Goal: Task Accomplishment & Management: Manage account settings

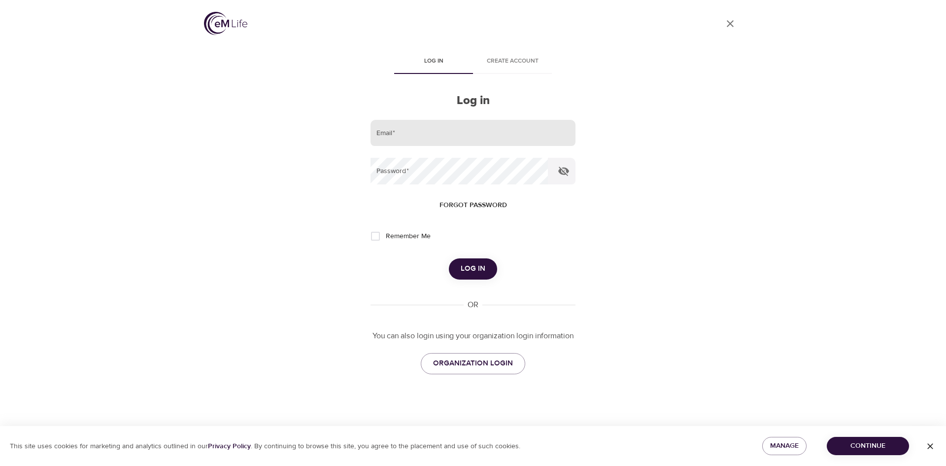
click at [418, 126] on input "email" at bounding box center [472, 133] width 205 height 27
type input "[PERSON_NAME][EMAIL_ADDRESS][PERSON_NAME][DOMAIN_NAME]"
click at [449, 258] on button "Log in" at bounding box center [473, 268] width 48 height 21
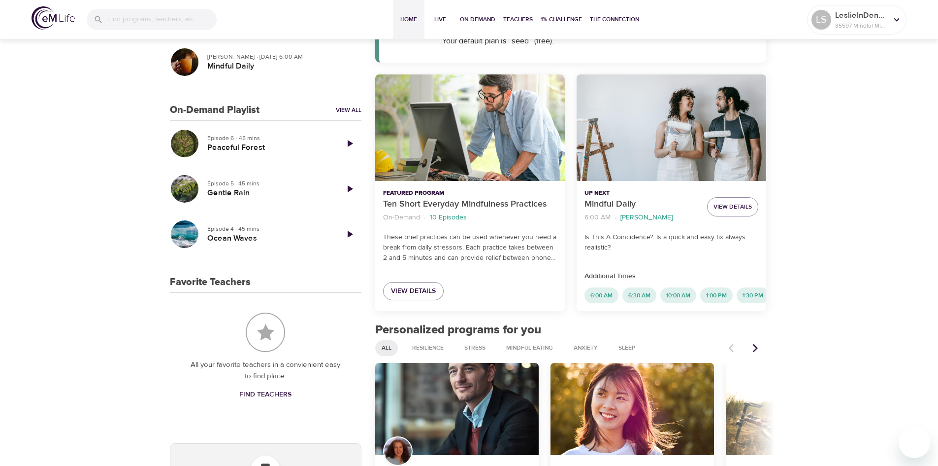
scroll to position [239, 0]
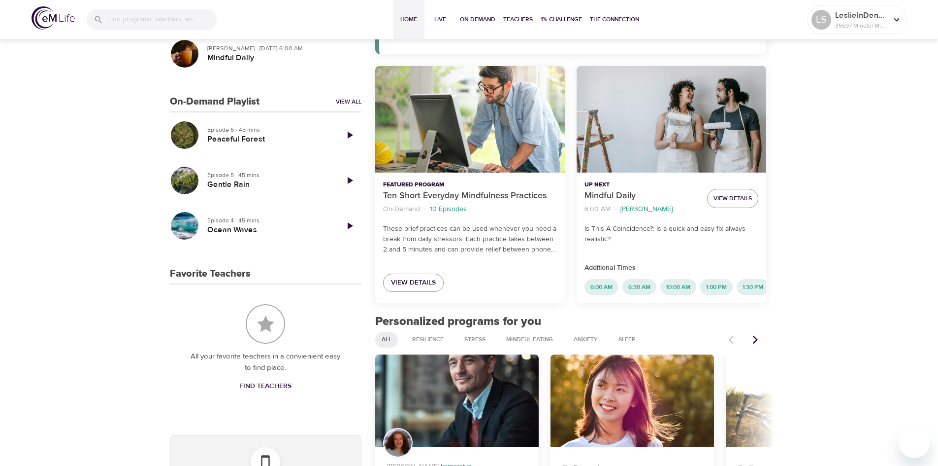
click at [766, 130] on div "Mindful Daily" at bounding box center [672, 119] width 190 height 107
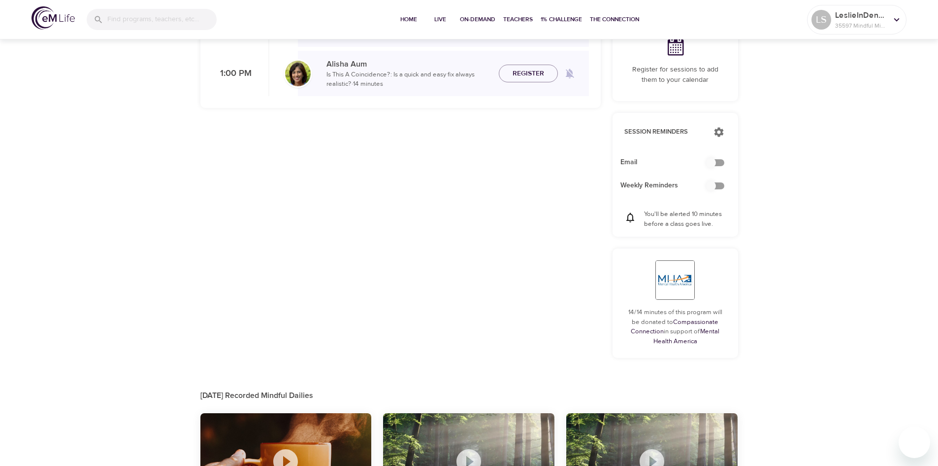
checkbox input "true"
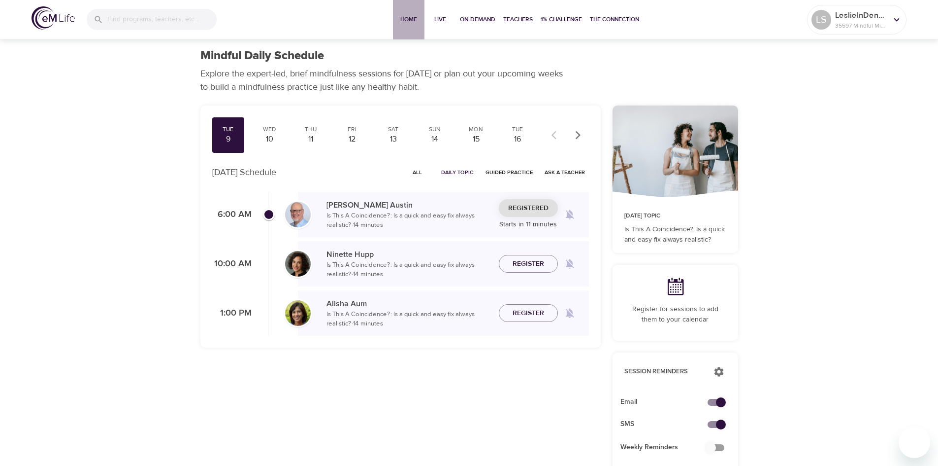
click at [405, 20] on span "Home" at bounding box center [409, 19] width 24 height 10
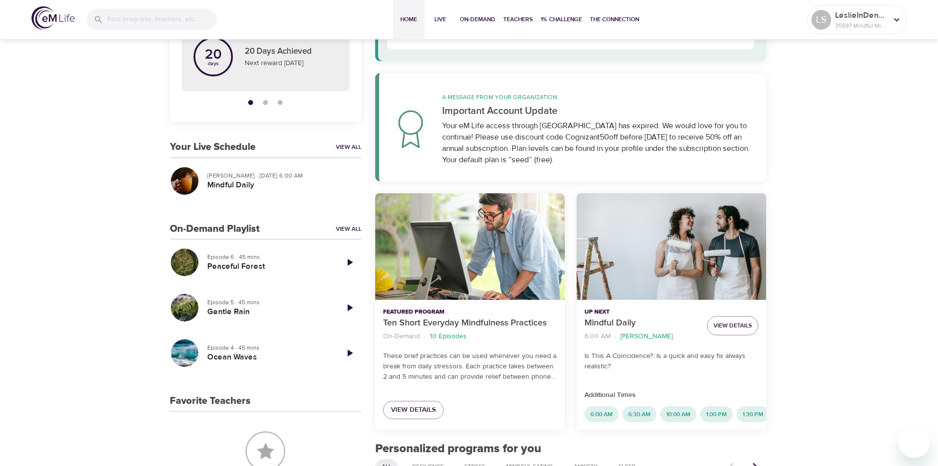
scroll to position [115, 0]
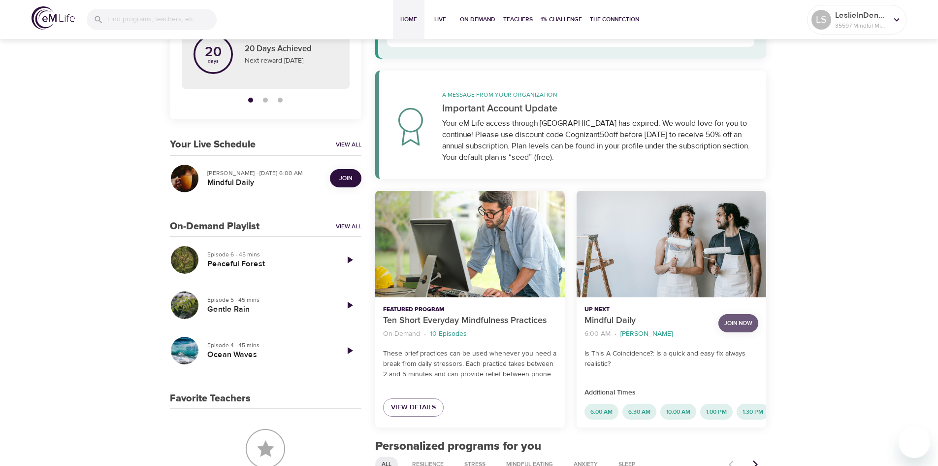
click at [738, 319] on span "Join Now" at bounding box center [739, 323] width 28 height 10
